Goal: Information Seeking & Learning: Learn about a topic

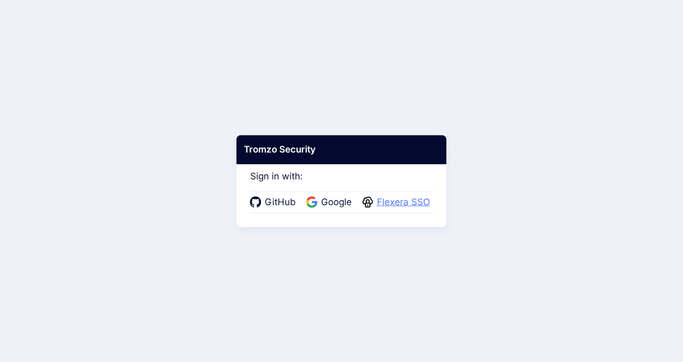
click at [405, 202] on span "Flexera SSO" at bounding box center [404, 202] width 60 height 14
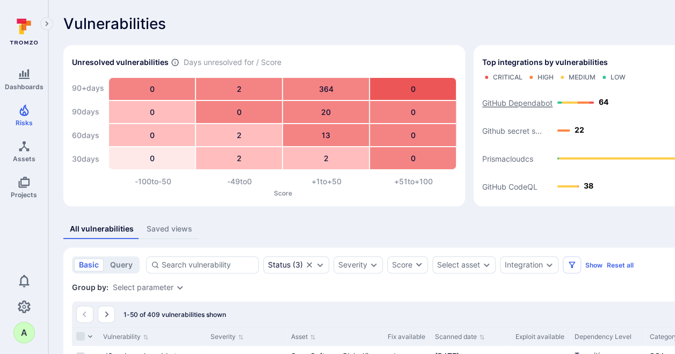
click at [512, 100] on text "GitHub Dependabot" at bounding box center [517, 102] width 70 height 9
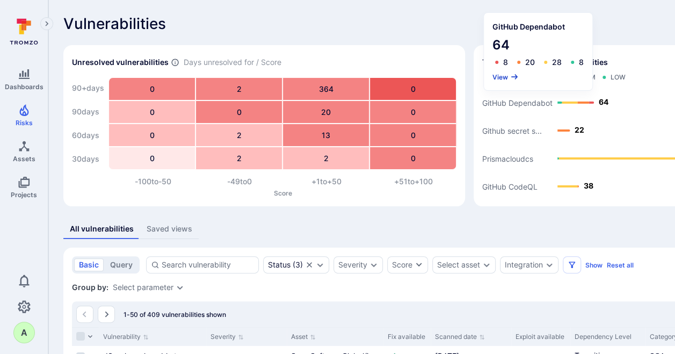
click at [505, 79] on button "View" at bounding box center [505, 77] width 26 height 8
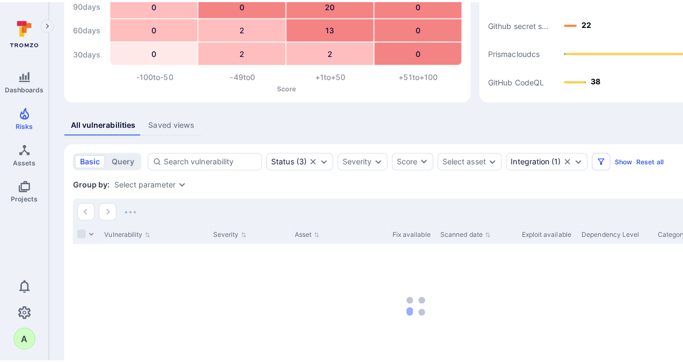
scroll to position [134, 0]
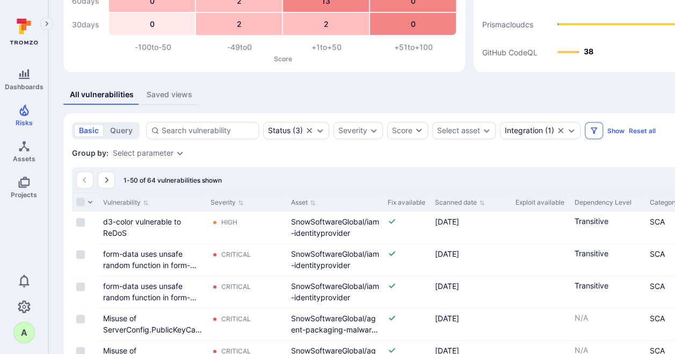
click at [595, 127] on icon "Filters" at bounding box center [594, 130] width 6 height 6
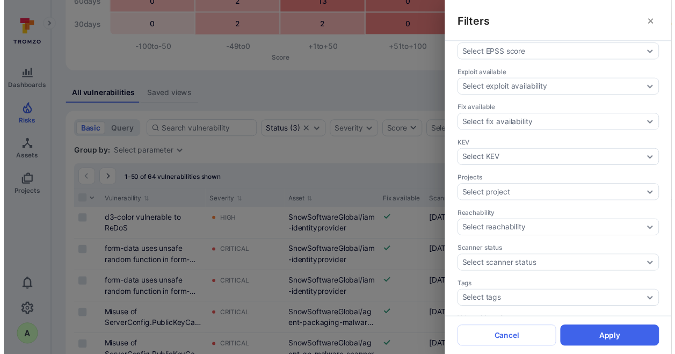
scroll to position [309, 0]
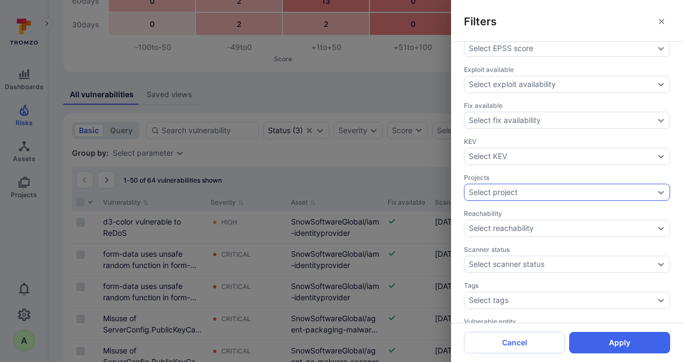
click at [657, 188] on icon "Expand dropdown" at bounding box center [661, 192] width 9 height 9
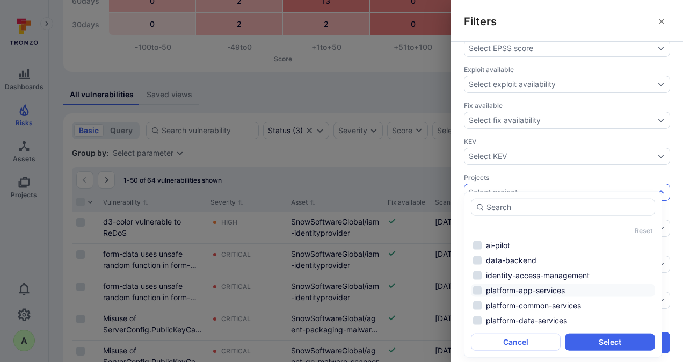
click at [546, 292] on li "platform-app-services" at bounding box center [563, 290] width 184 height 13
click at [537, 330] on div "Reset ai-pilot data-backend identity-access-management platform-app-services pl…" at bounding box center [563, 275] width 184 height 152
click at [534, 320] on li "platform-data-services" at bounding box center [563, 320] width 184 height 13
click at [610, 345] on button "Select" at bounding box center [610, 341] width 90 height 17
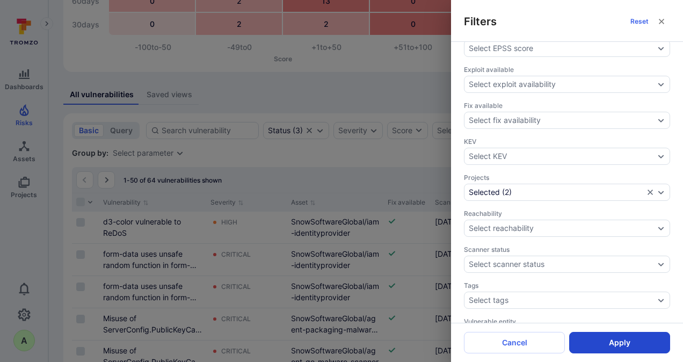
click at [613, 343] on button "Apply" at bounding box center [619, 342] width 101 height 21
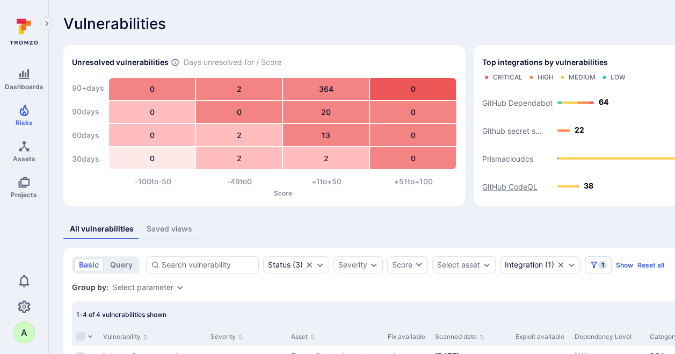
click at [518, 186] on text "GitHub CodeQL" at bounding box center [509, 186] width 55 height 9
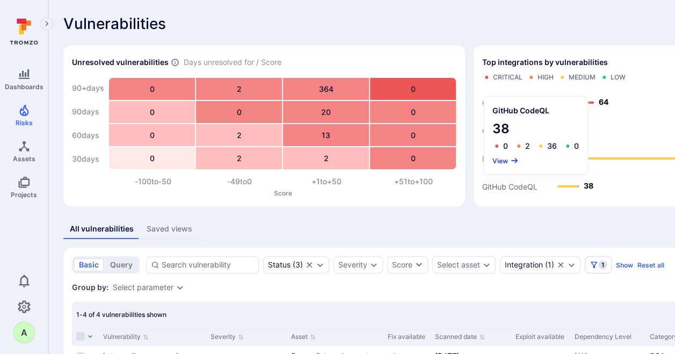
click at [500, 162] on button "View" at bounding box center [505, 161] width 26 height 8
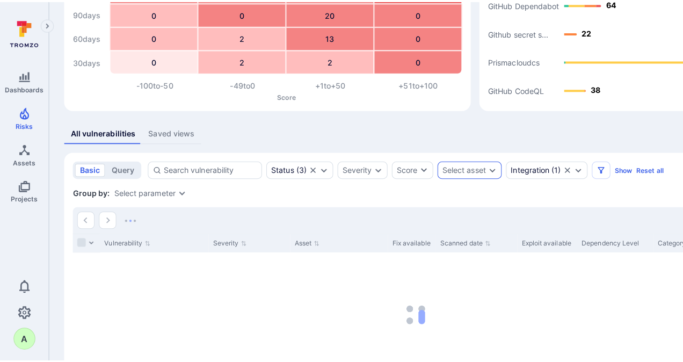
scroll to position [179, 0]
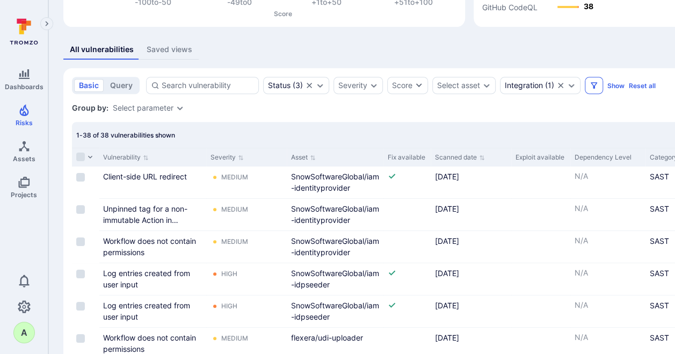
click at [591, 88] on icon "Filters" at bounding box center [594, 85] width 6 height 6
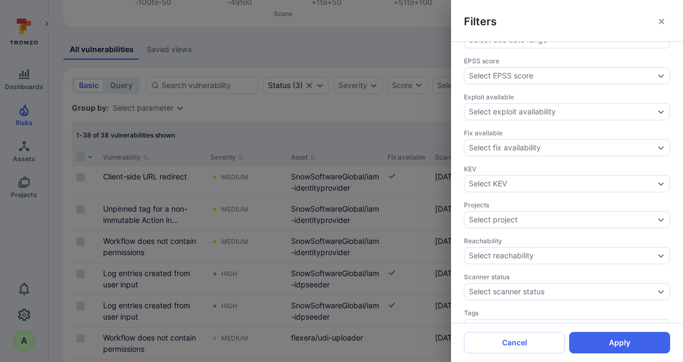
scroll to position [282, 0]
click at [648, 210] on div "Select project" at bounding box center [567, 218] width 206 height 17
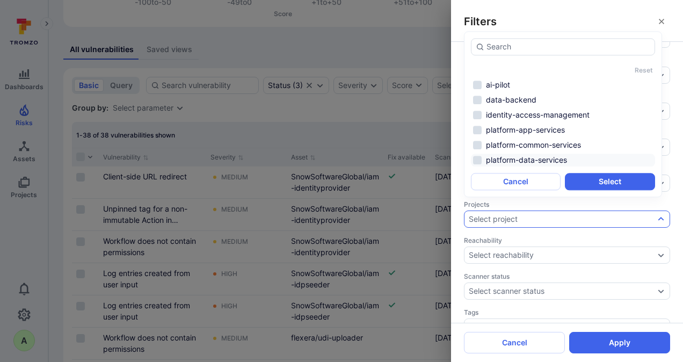
click at [525, 160] on li "platform-data-services" at bounding box center [563, 160] width 184 height 13
click at [513, 126] on li "platform-app-services" at bounding box center [563, 129] width 184 height 13
click at [602, 179] on button "Select" at bounding box center [610, 181] width 90 height 17
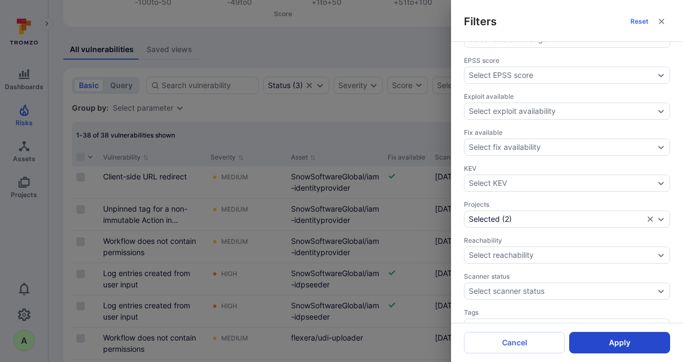
click at [614, 344] on button "Apply" at bounding box center [619, 342] width 101 height 21
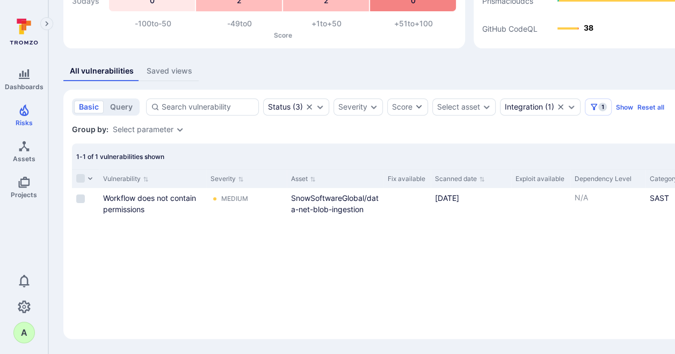
scroll to position [158, 0]
